Goal: Information Seeking & Learning: Learn about a topic

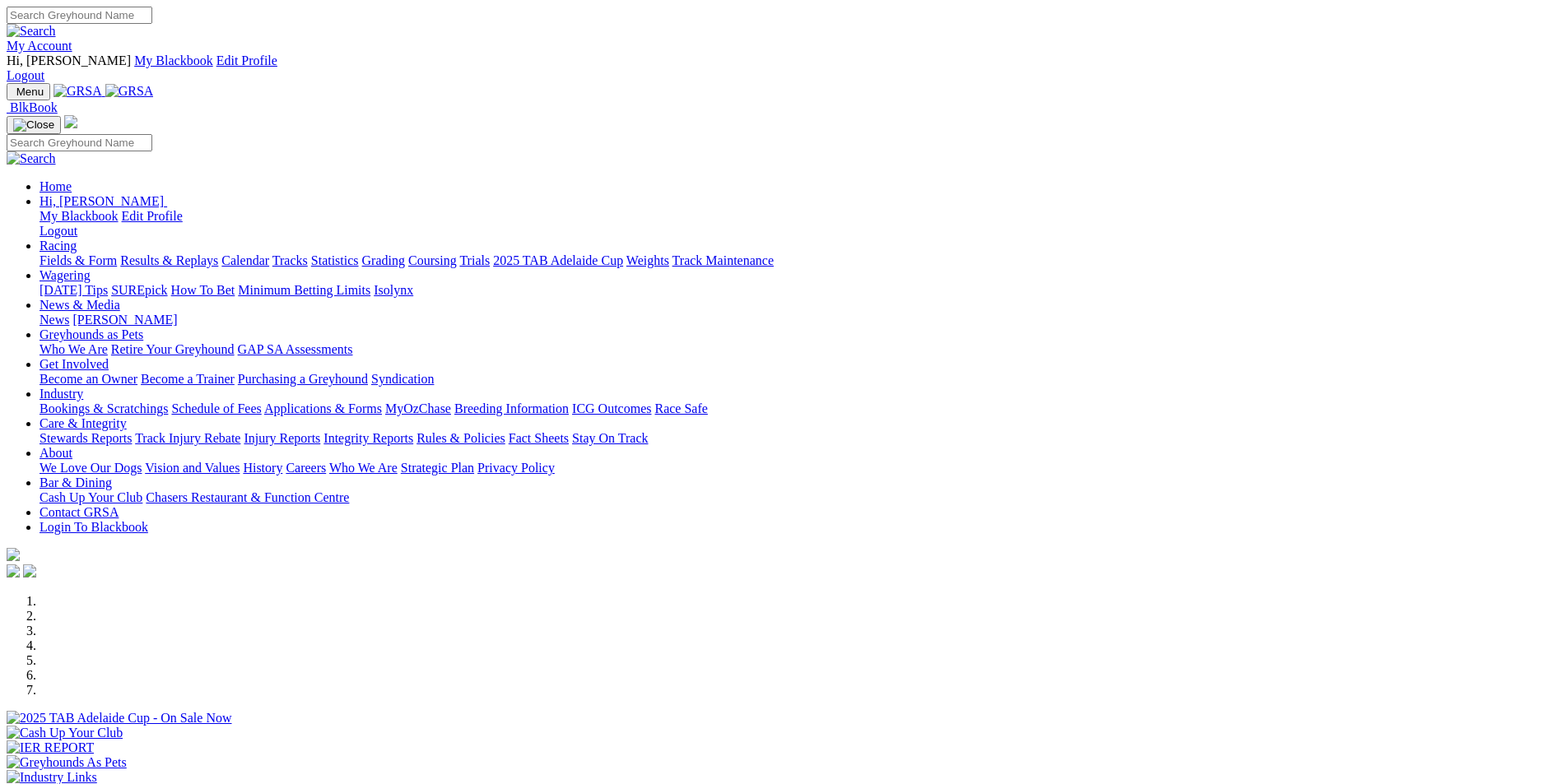
scroll to position [411, 0]
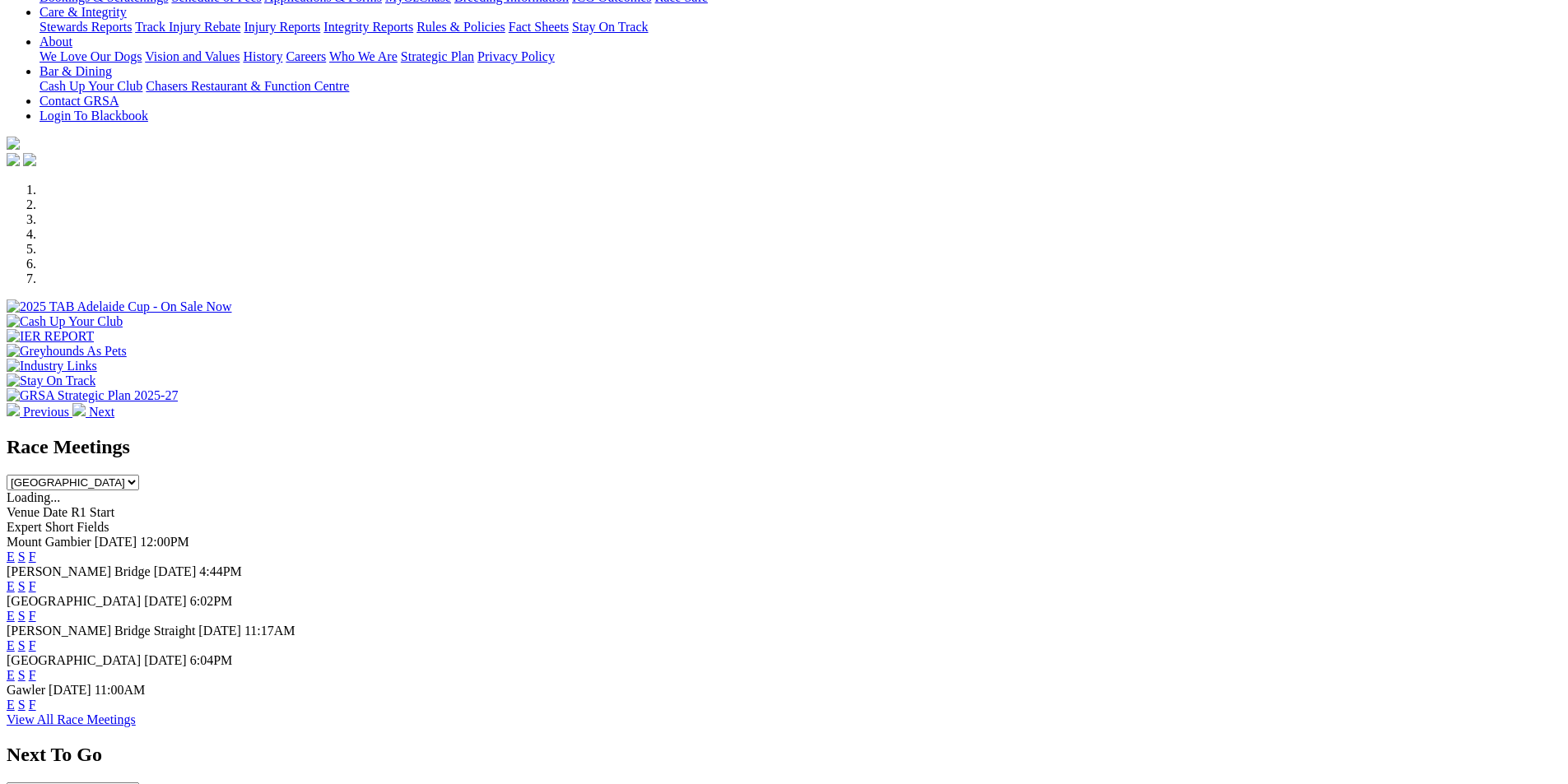
click at [36, 638] on link "F" at bounding box center [32, 645] width 7 height 14
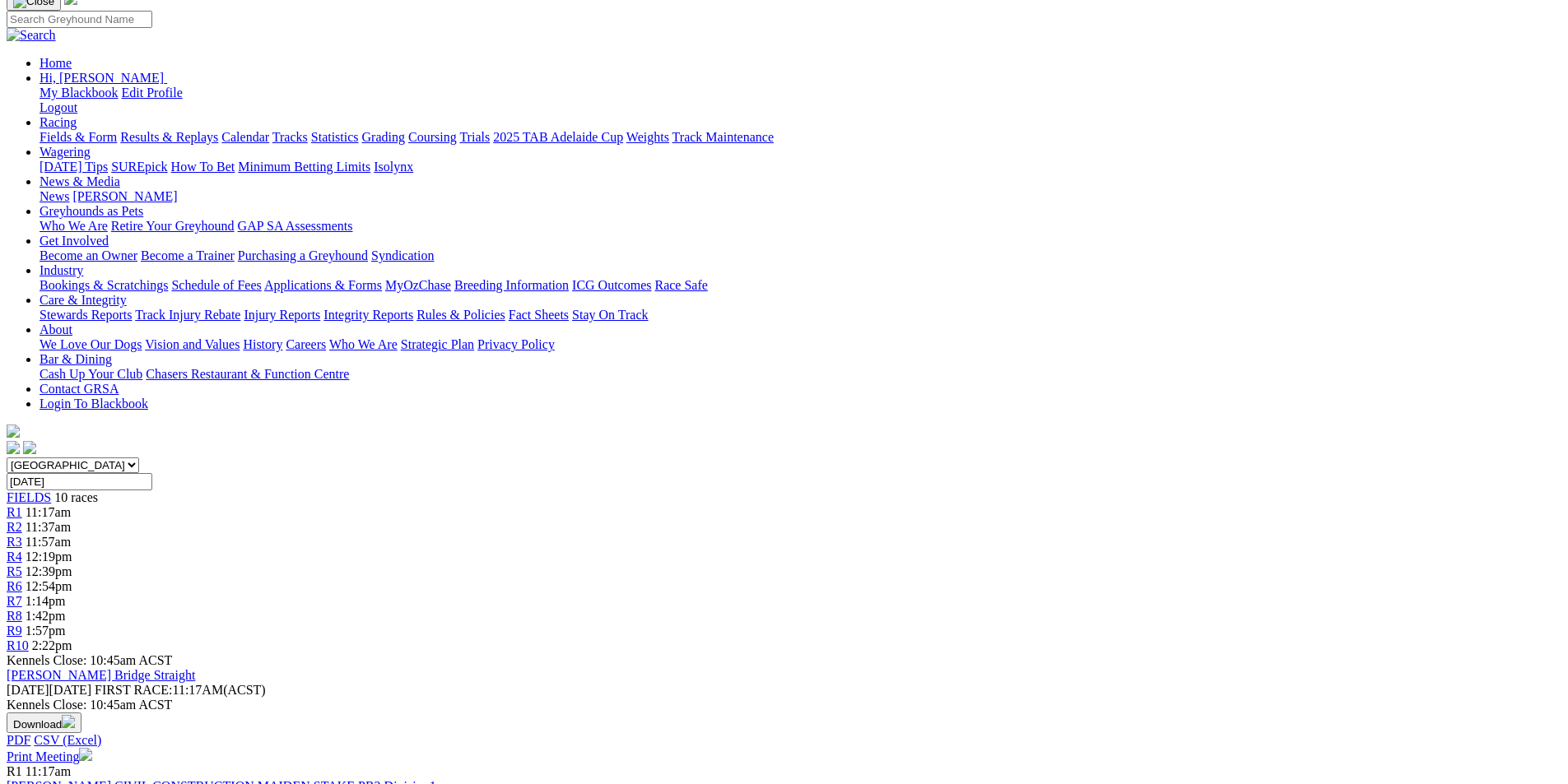
scroll to position [164, 0]
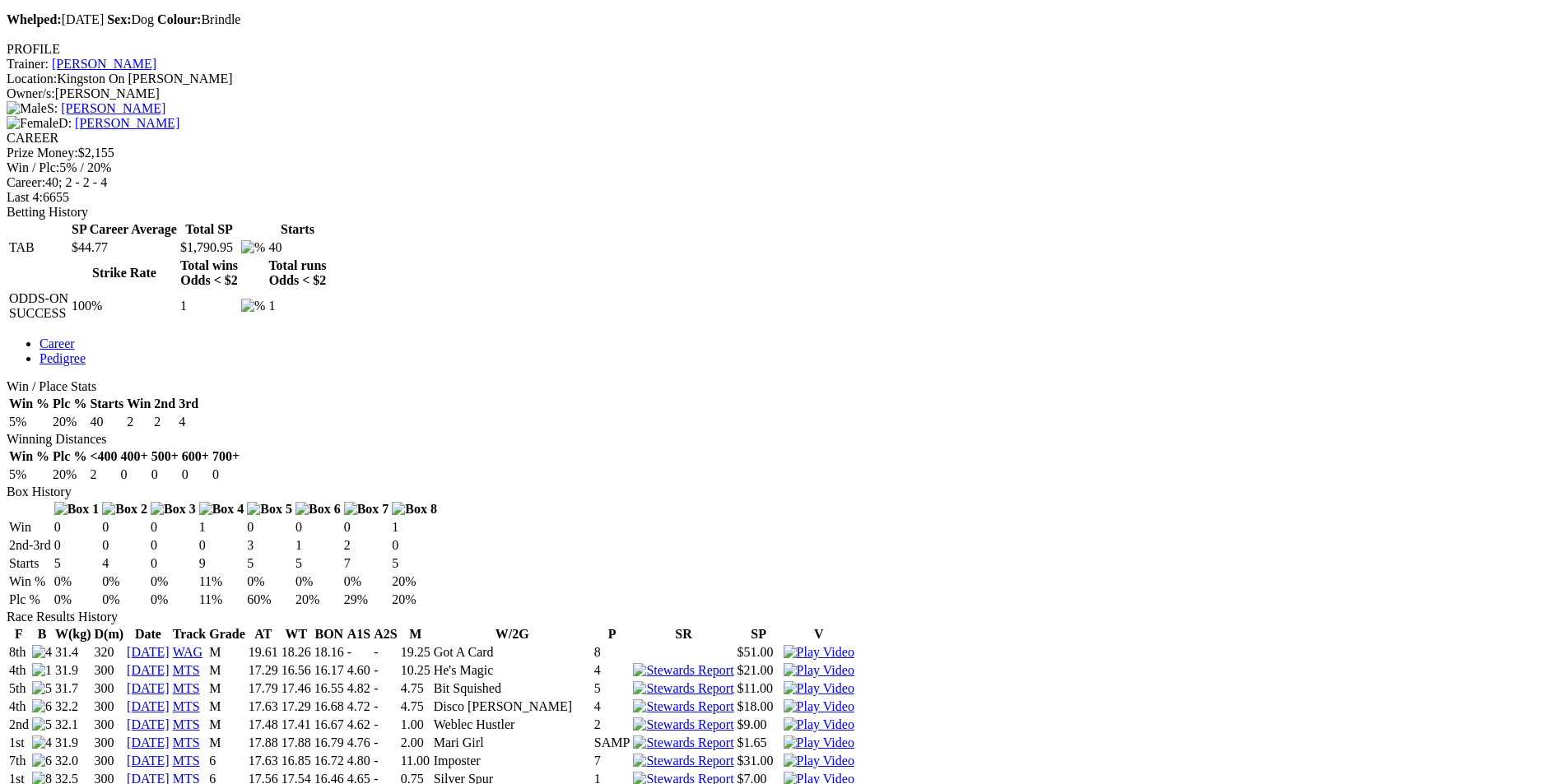
scroll to position [329, 0]
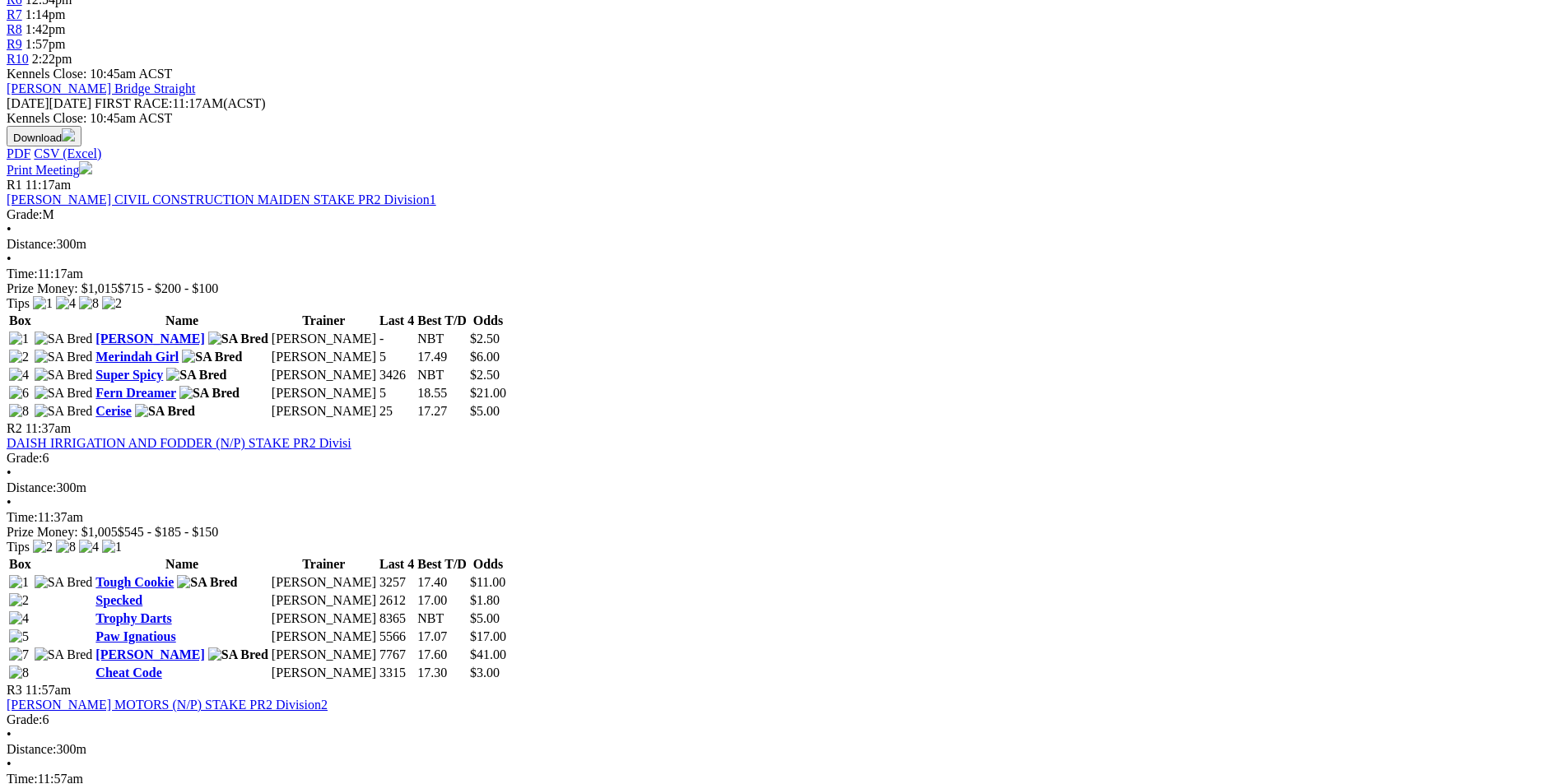
scroll to position [823, 0]
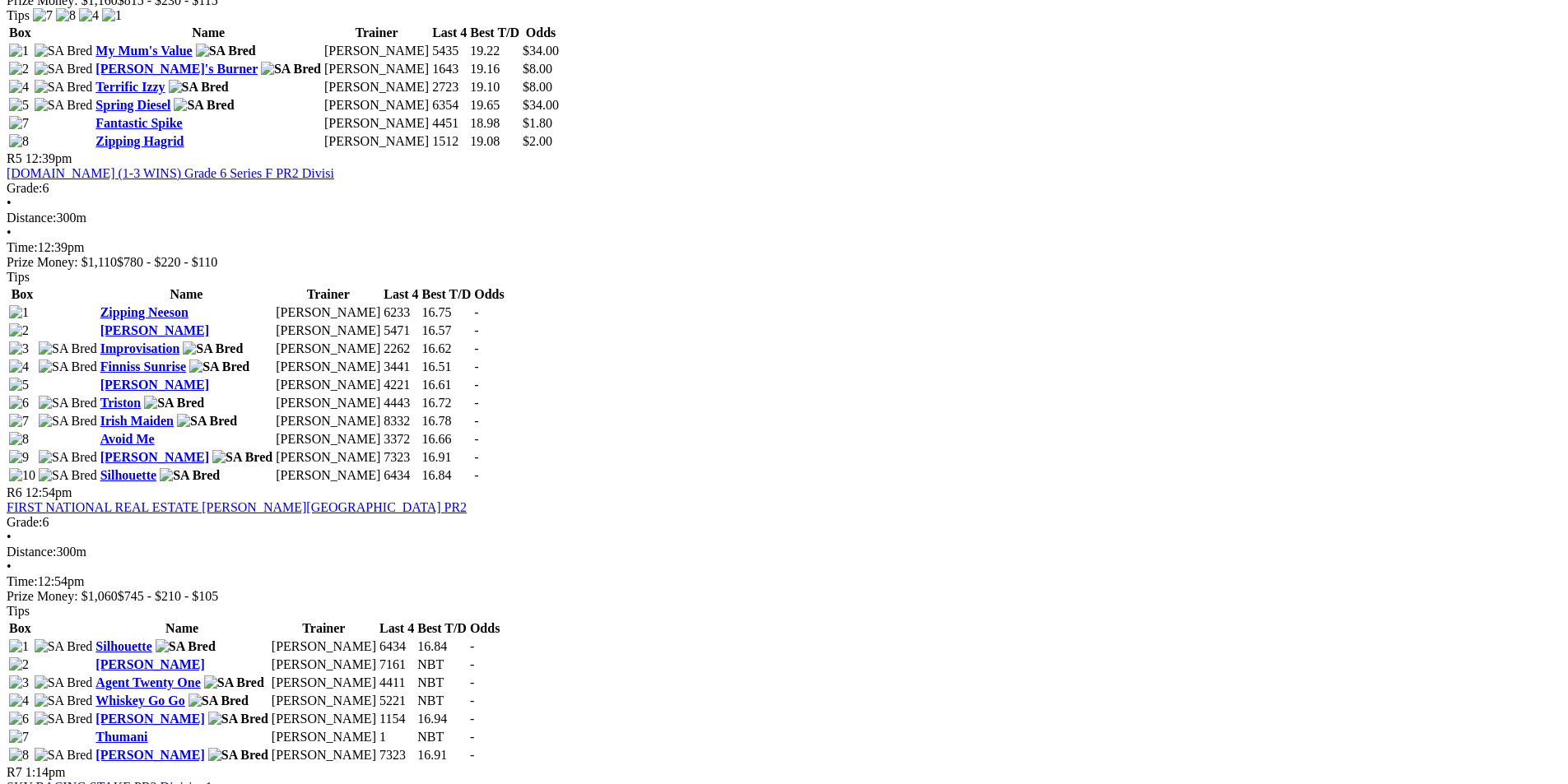
scroll to position [1810, 0]
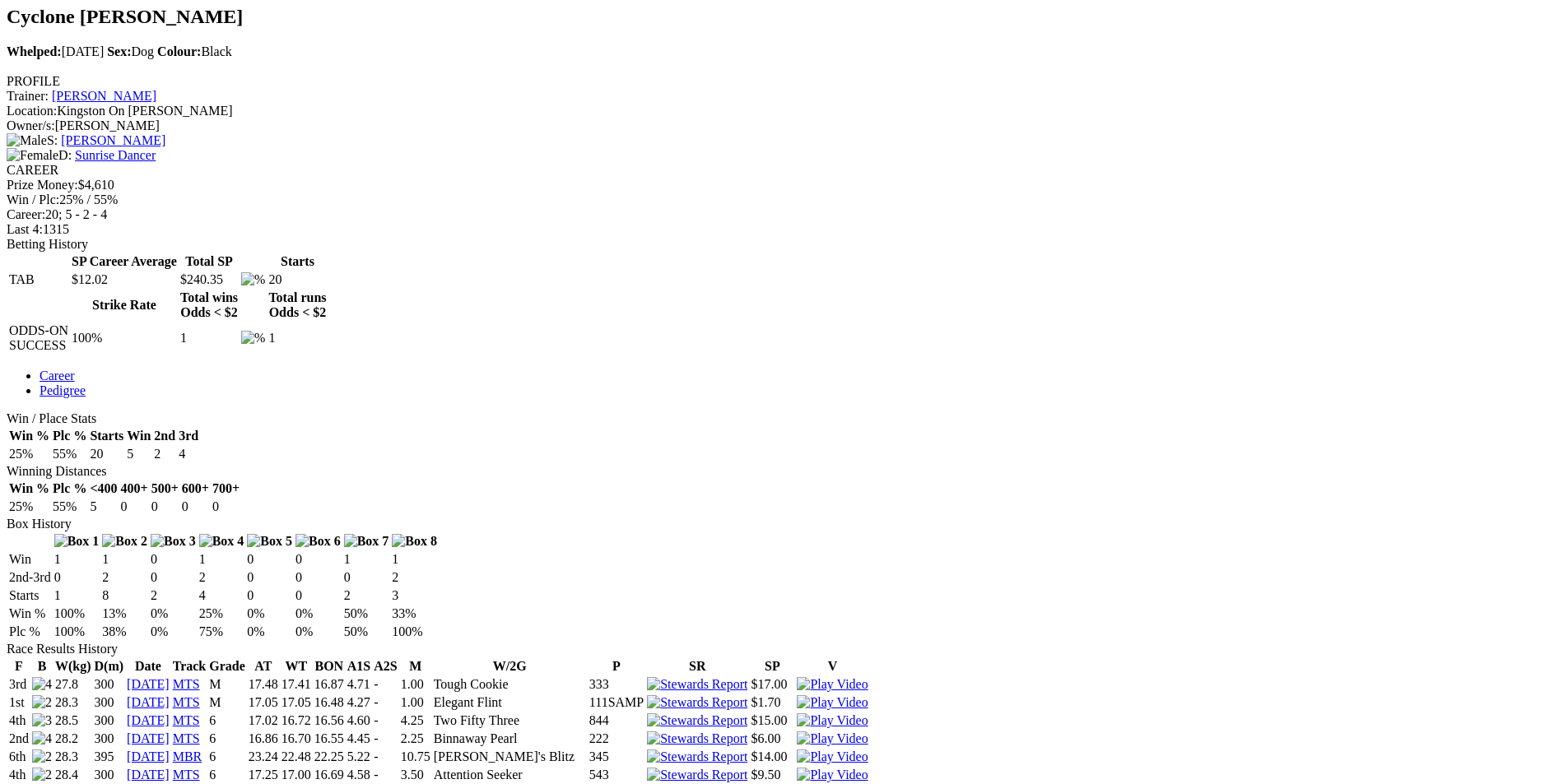
scroll to position [659, 0]
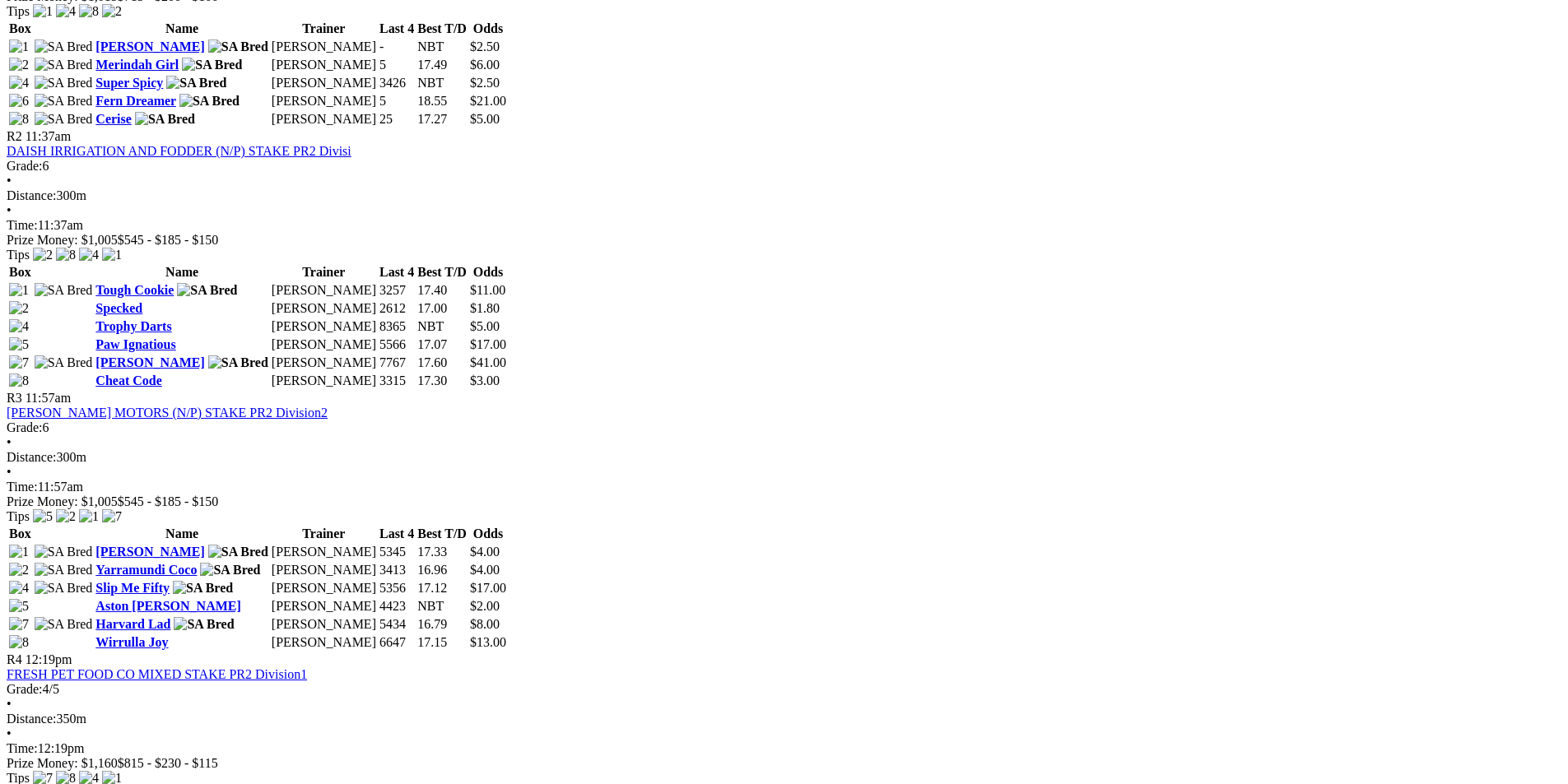
scroll to position [1070, 0]
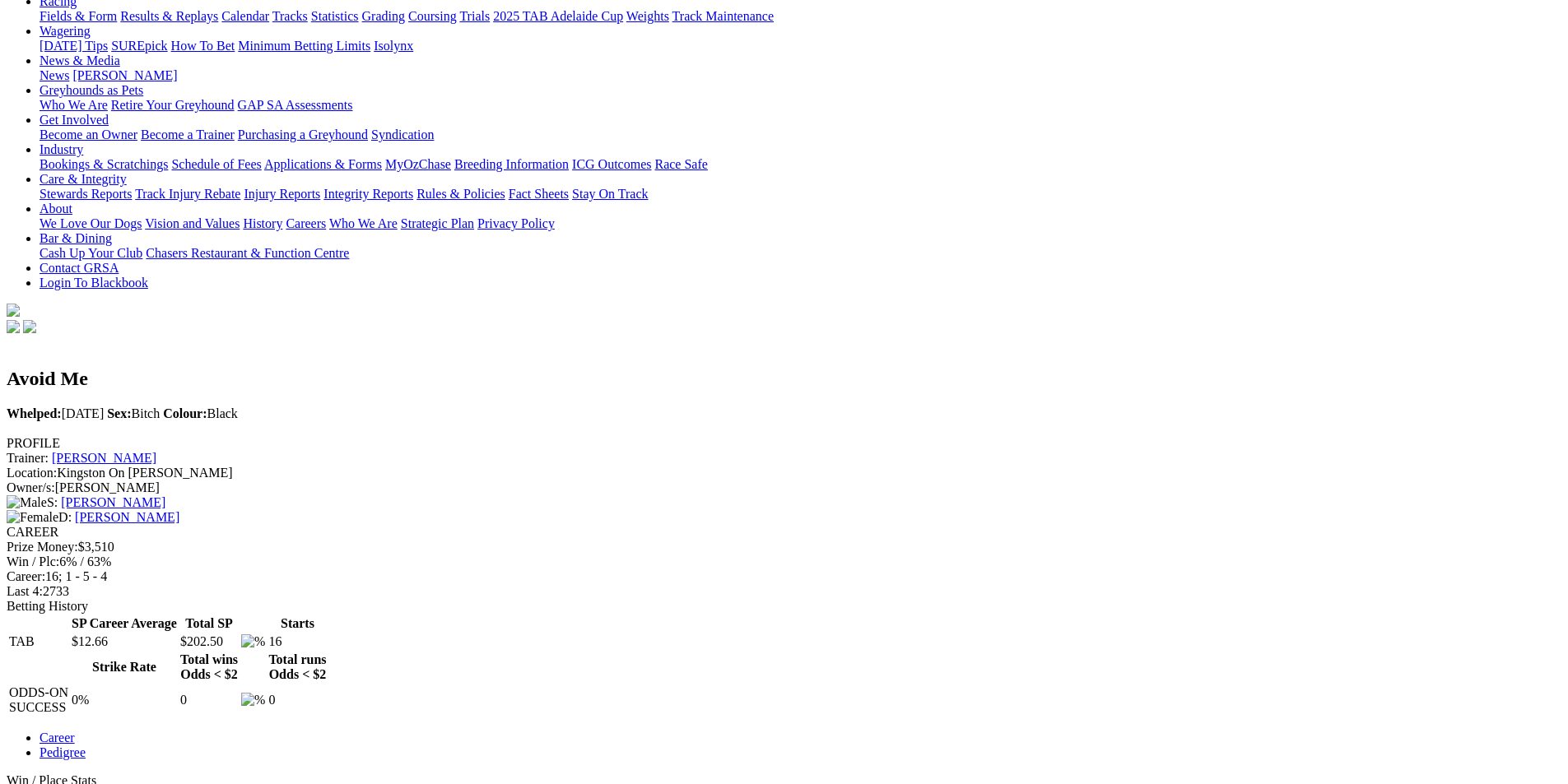
scroll to position [494, 0]
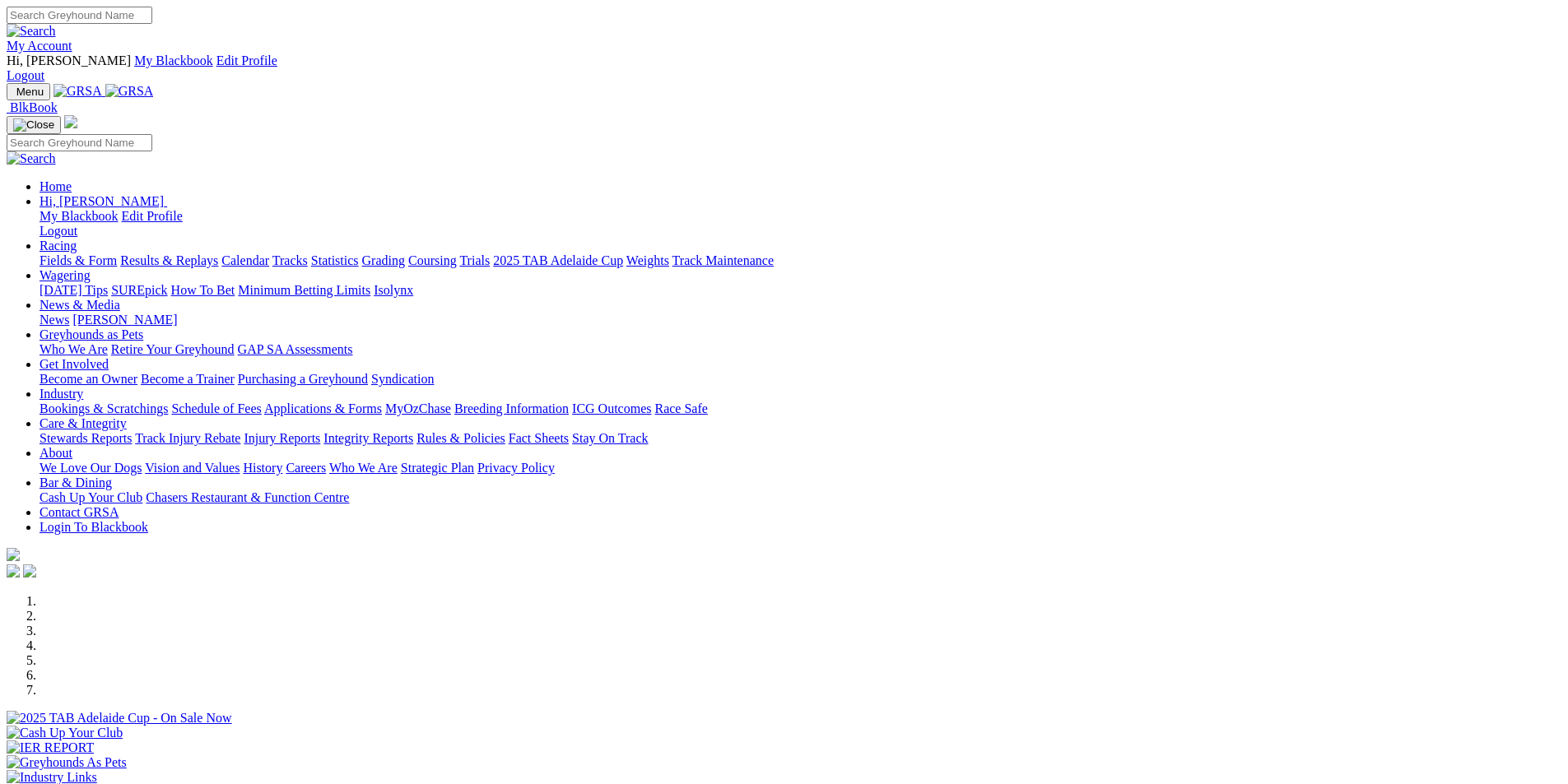
scroll to position [411, 0]
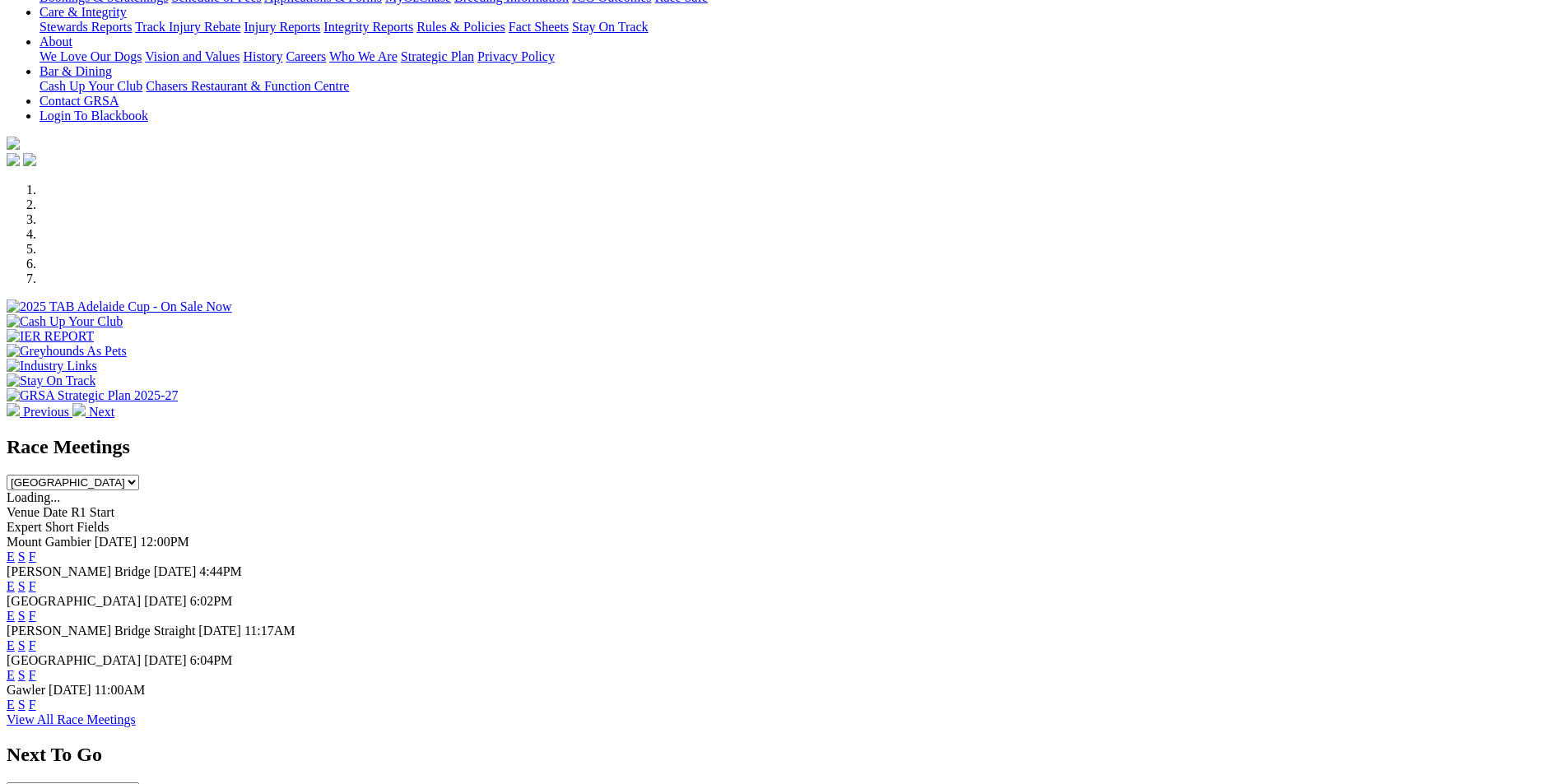
click at [36, 638] on link "F" at bounding box center [32, 645] width 7 height 14
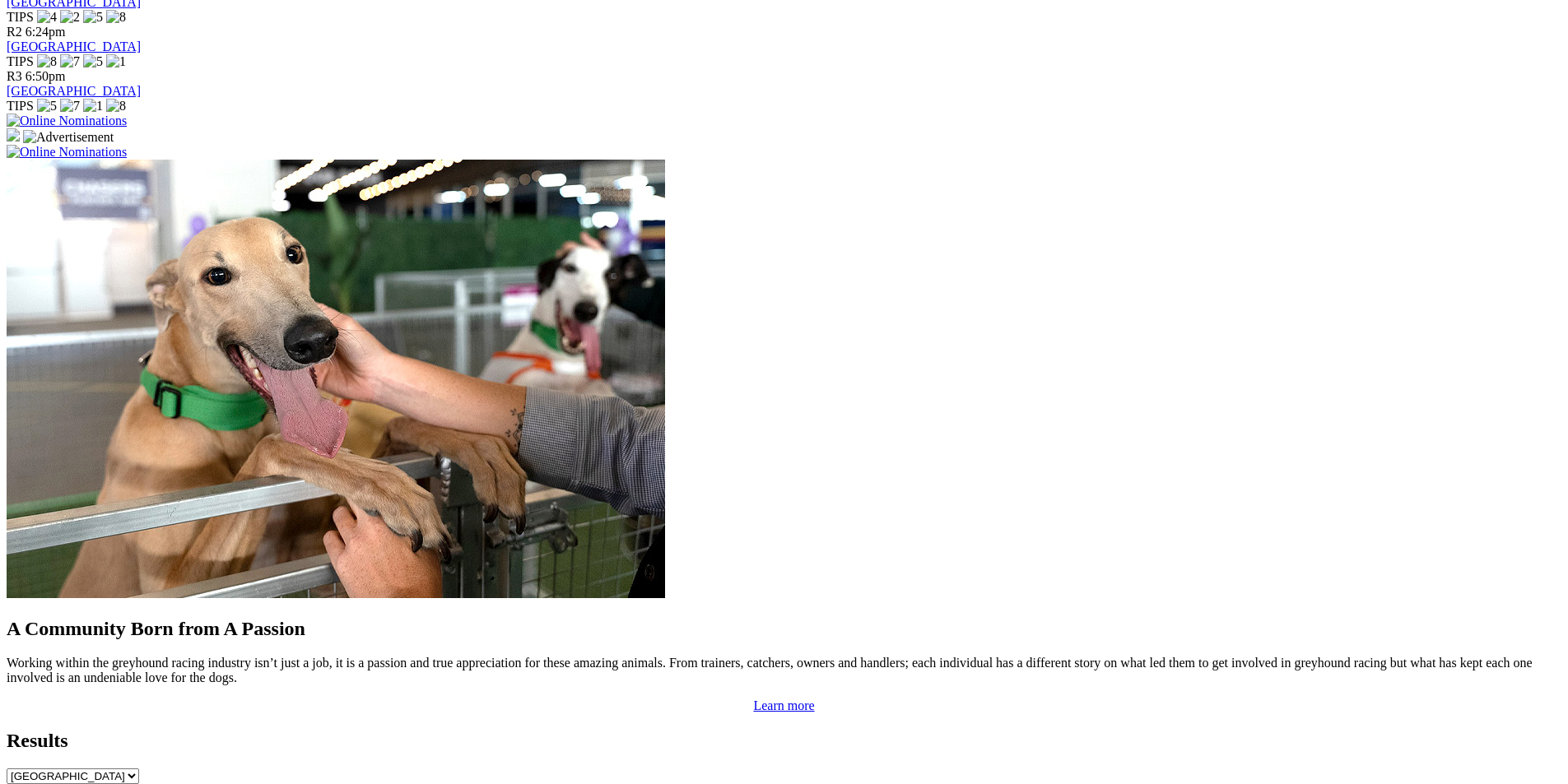
scroll to position [1234, 0]
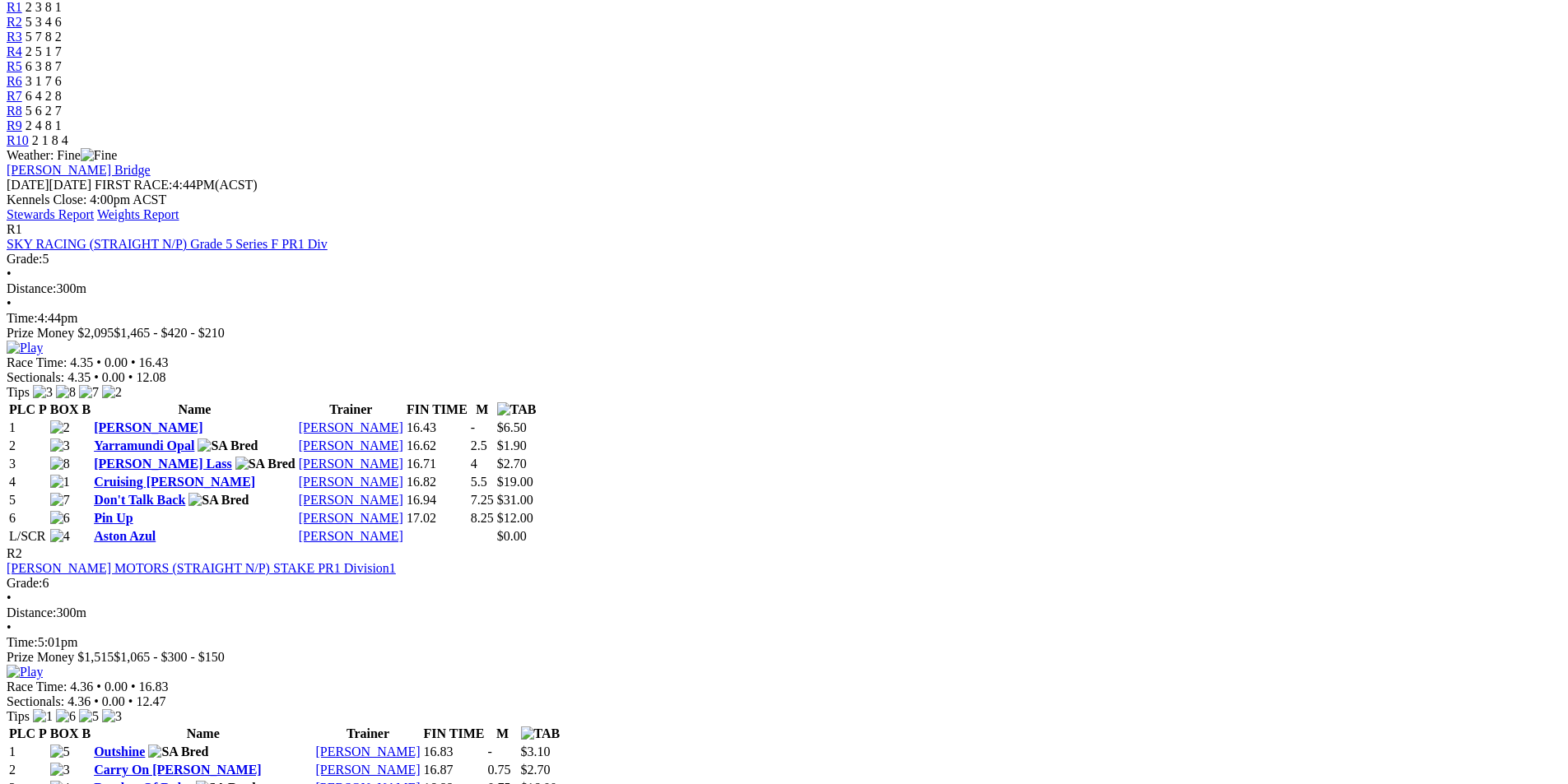
scroll to position [164, 0]
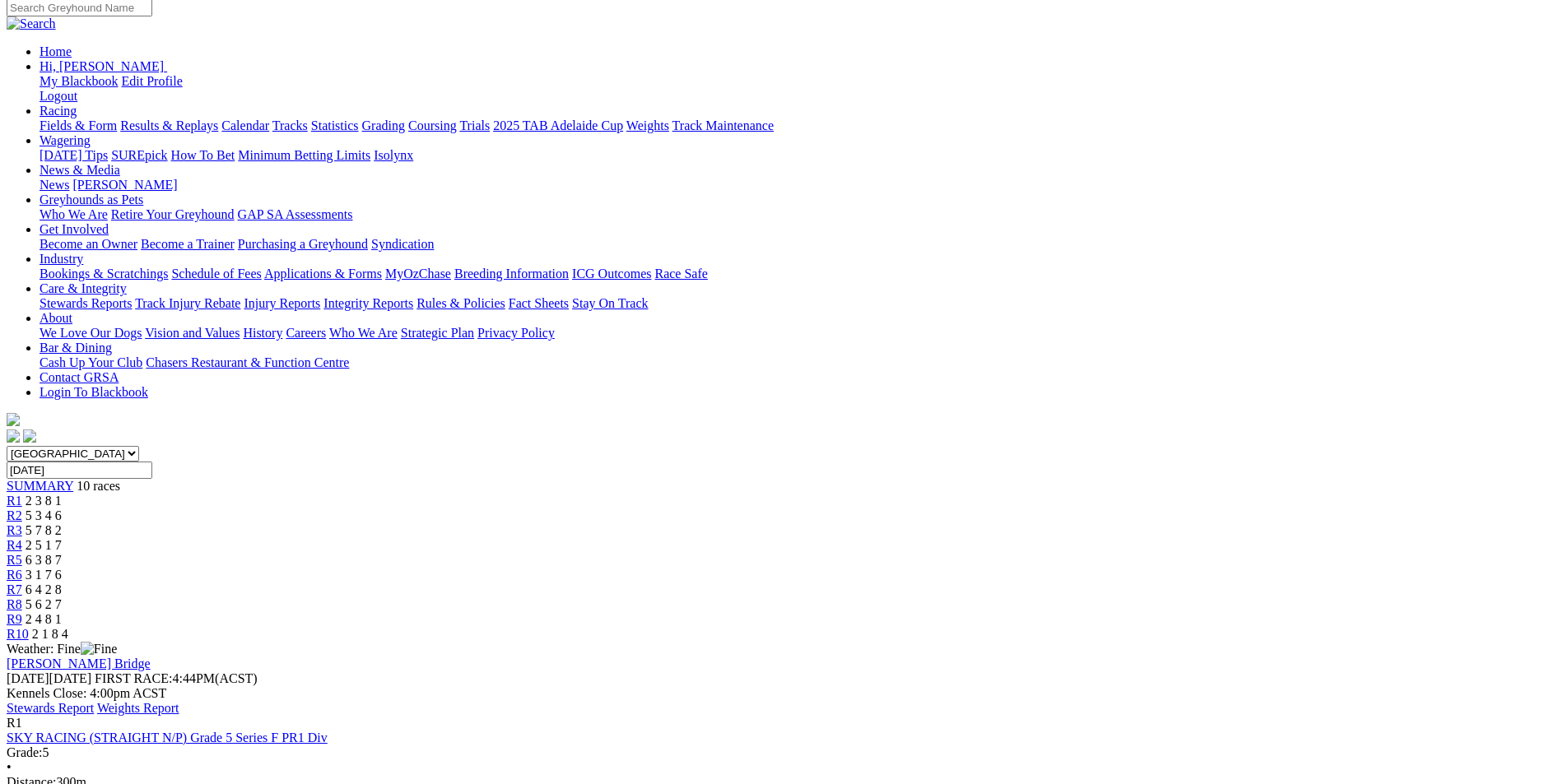
click at [94, 701] on link "Stewards Report" at bounding box center [50, 708] width 87 height 14
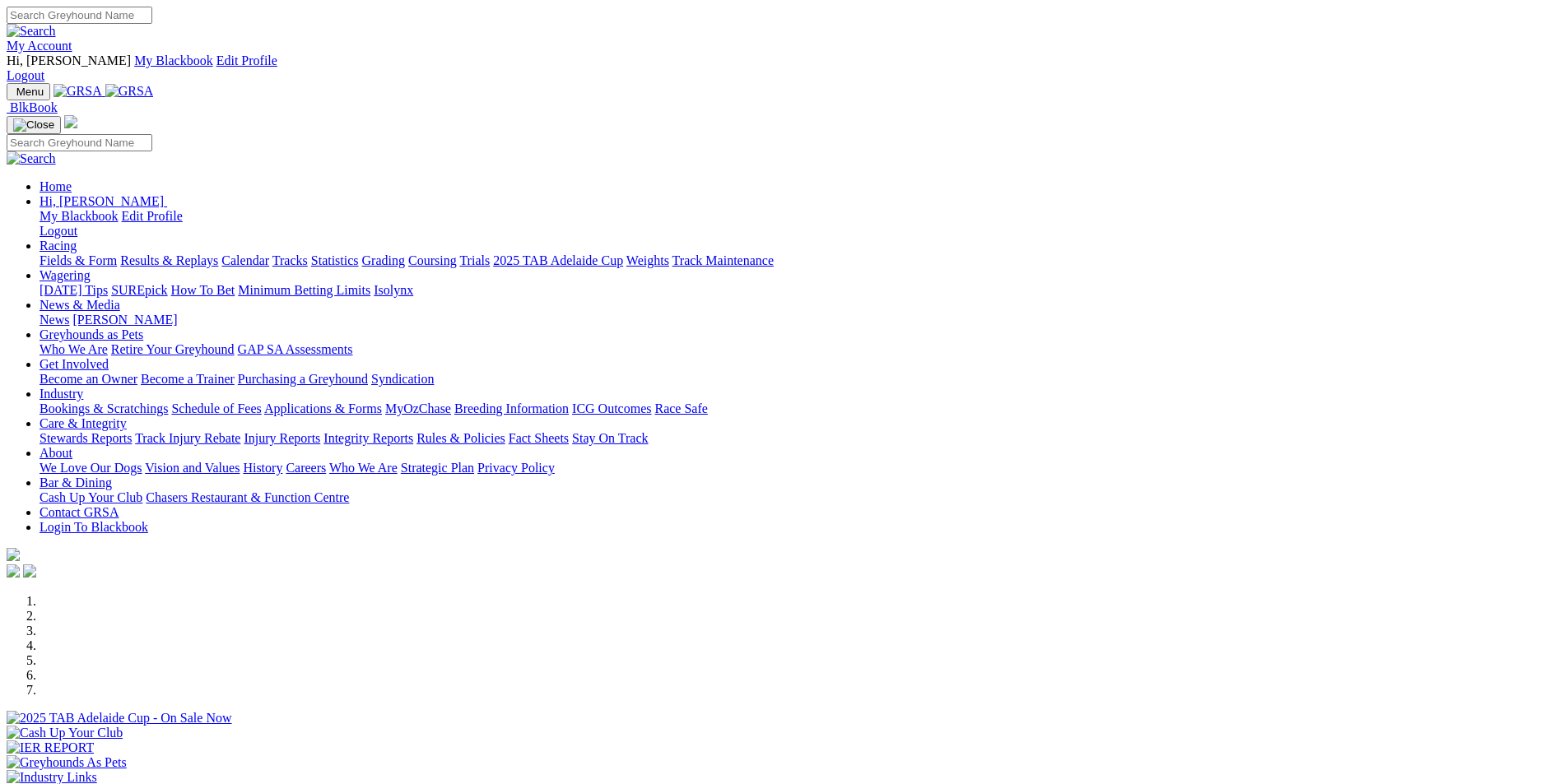
scroll to position [1234, 0]
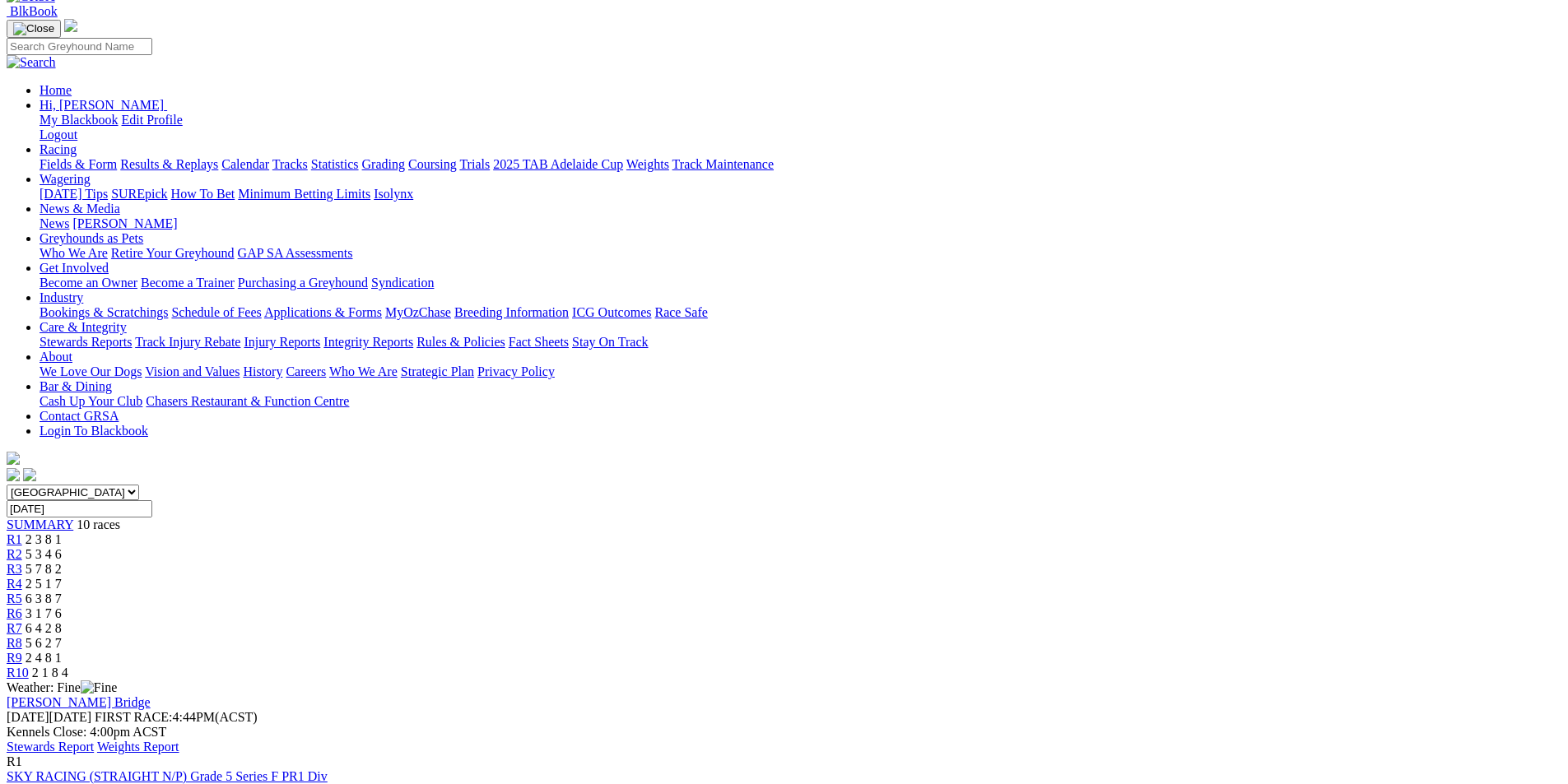
scroll to position [164, 0]
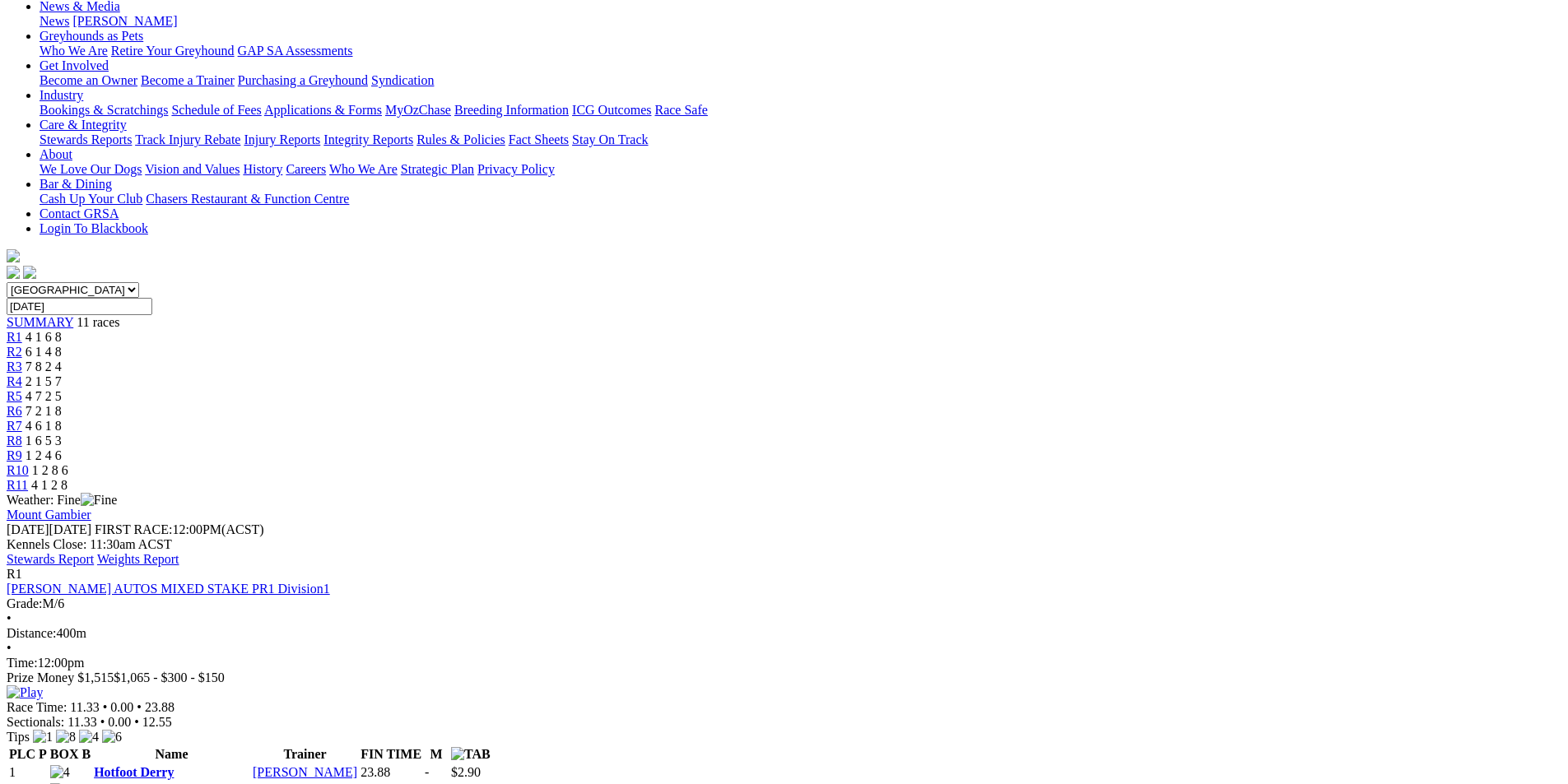
scroll to position [247, 0]
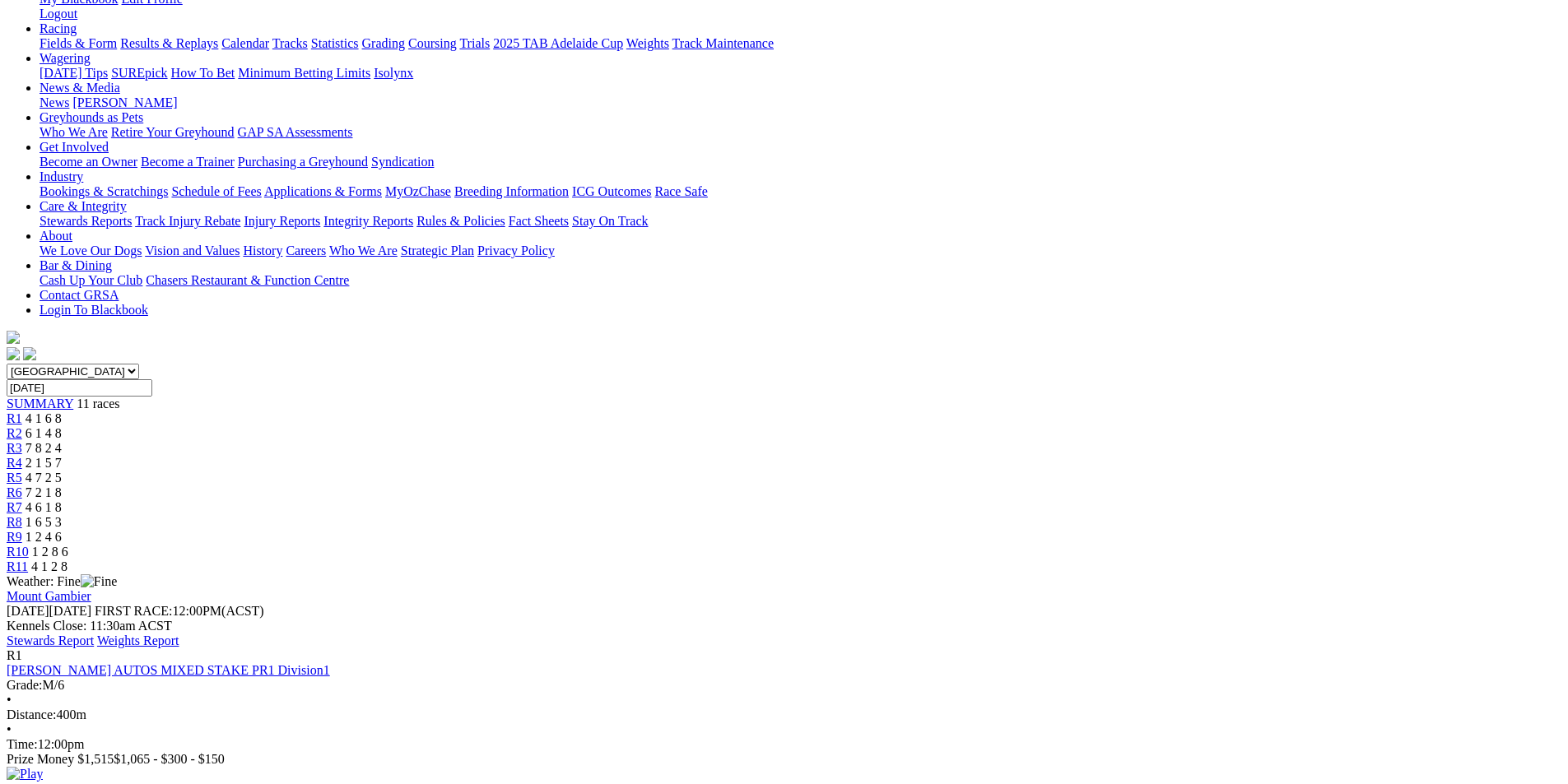
click at [94, 634] on link "Stewards Report" at bounding box center [50, 640] width 87 height 14
